Goal: Task Accomplishment & Management: Use online tool/utility

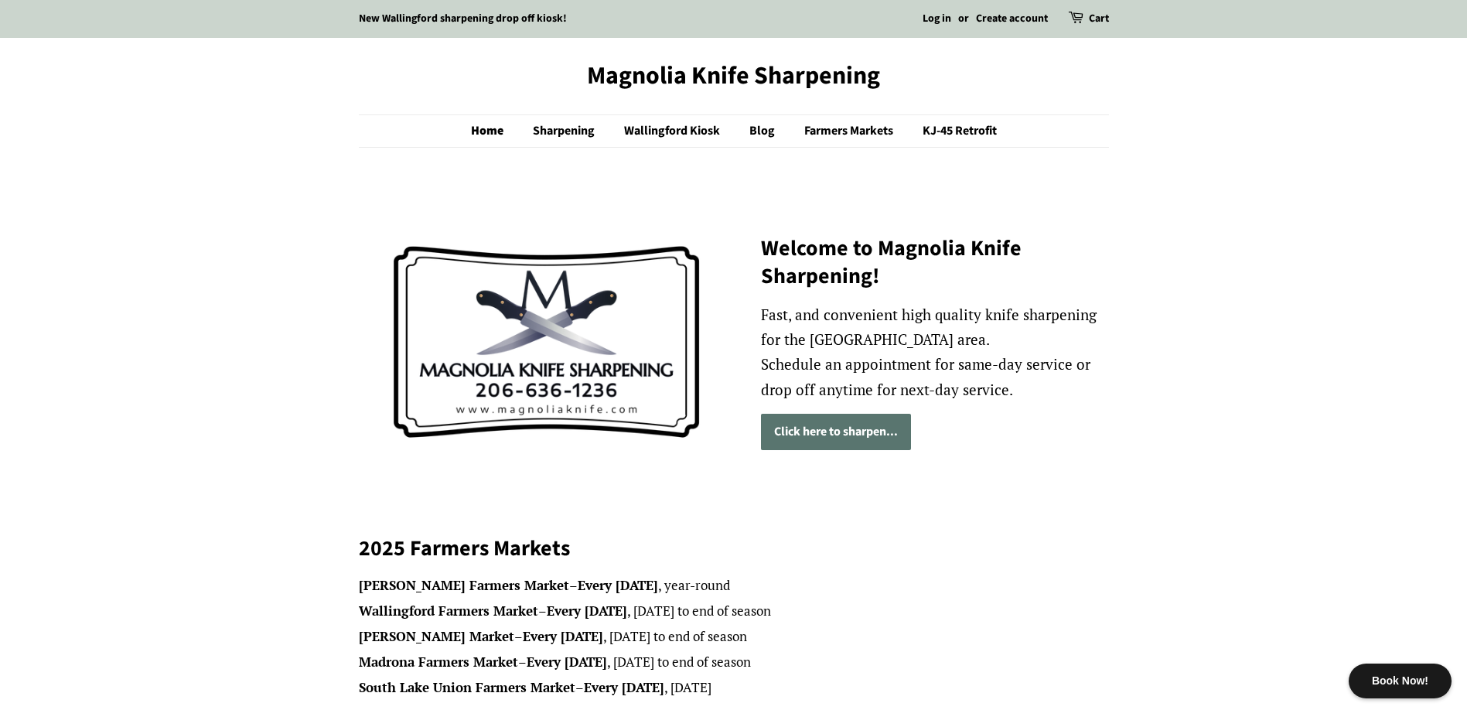
scroll to position [232, 0]
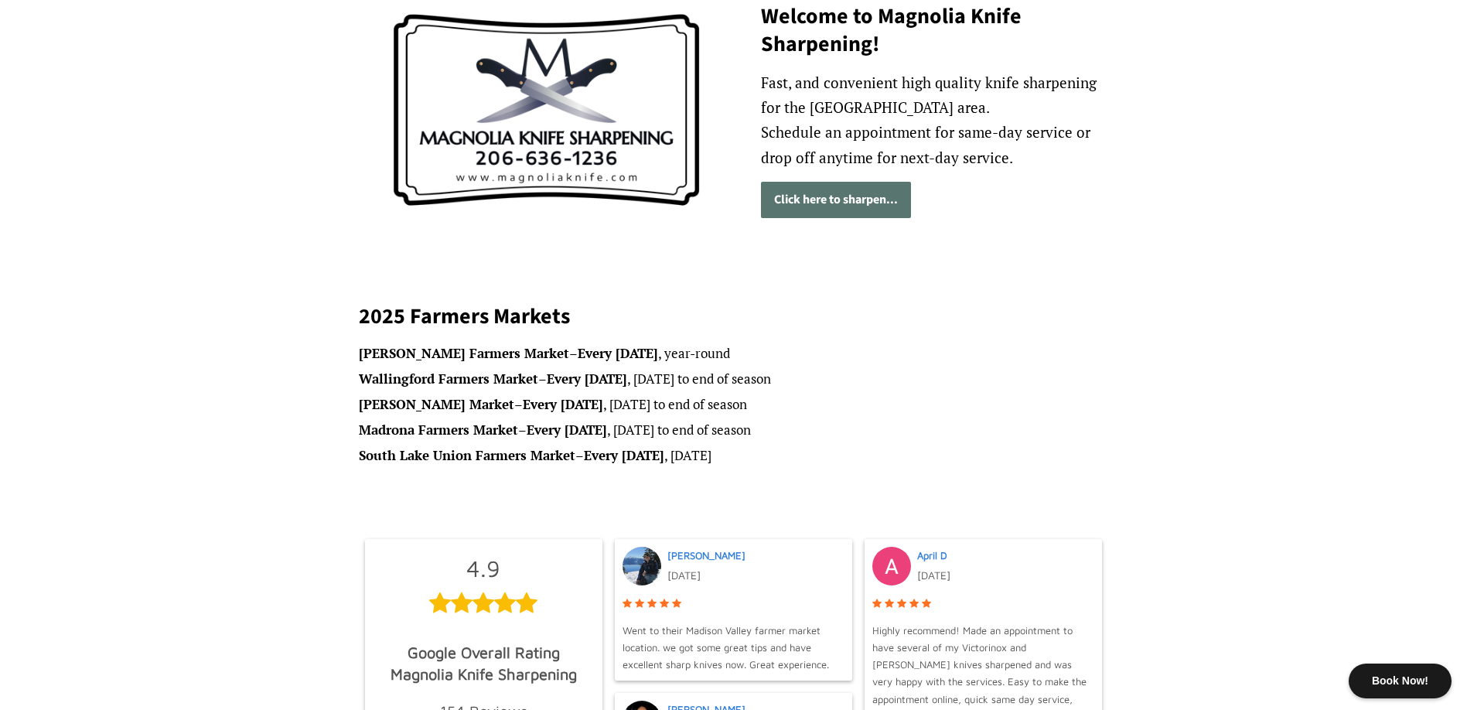
click at [895, 199] on link "Click here to sharpen..." at bounding box center [836, 200] width 150 height 36
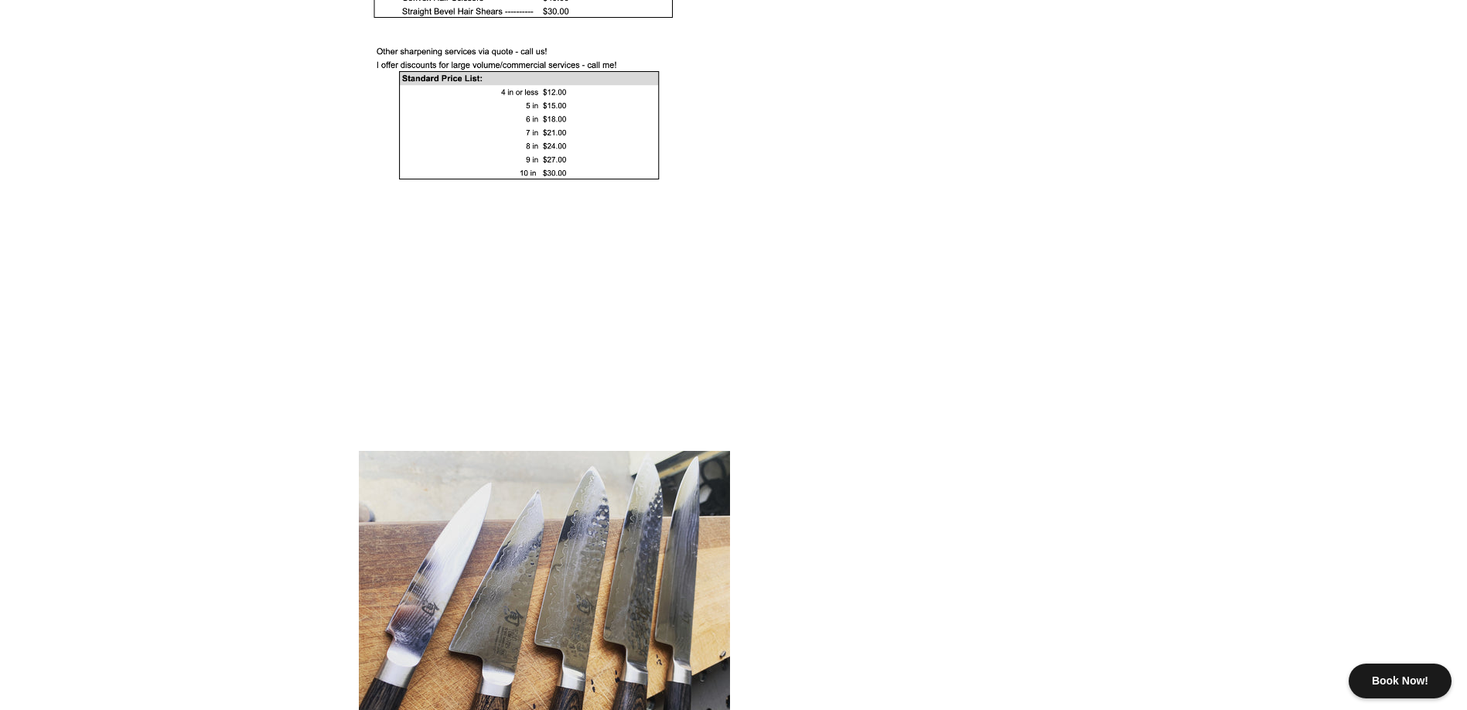
scroll to position [1701, 0]
